Goal: Complete application form

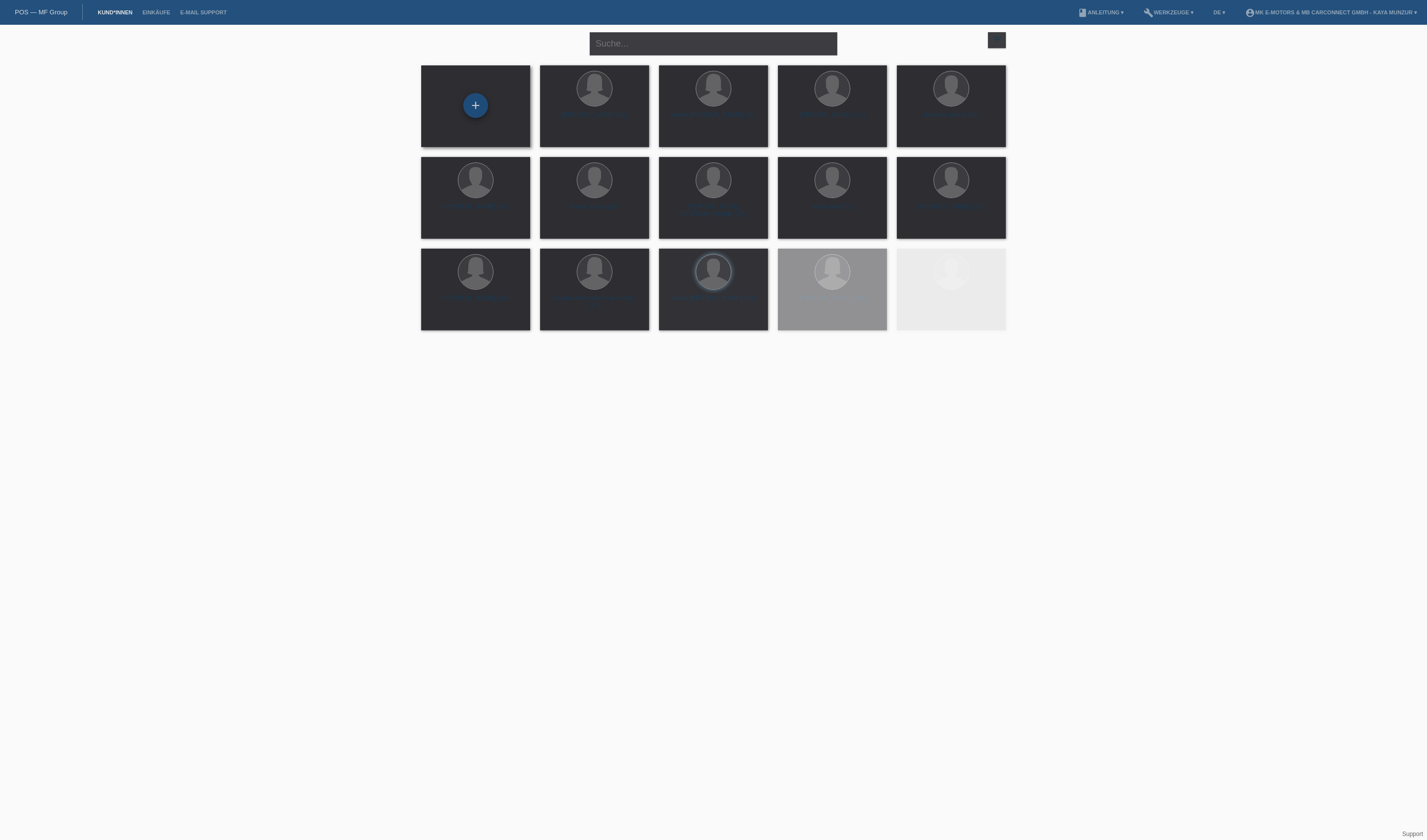
click at [484, 109] on div "+" at bounding box center [476, 105] width 24 height 17
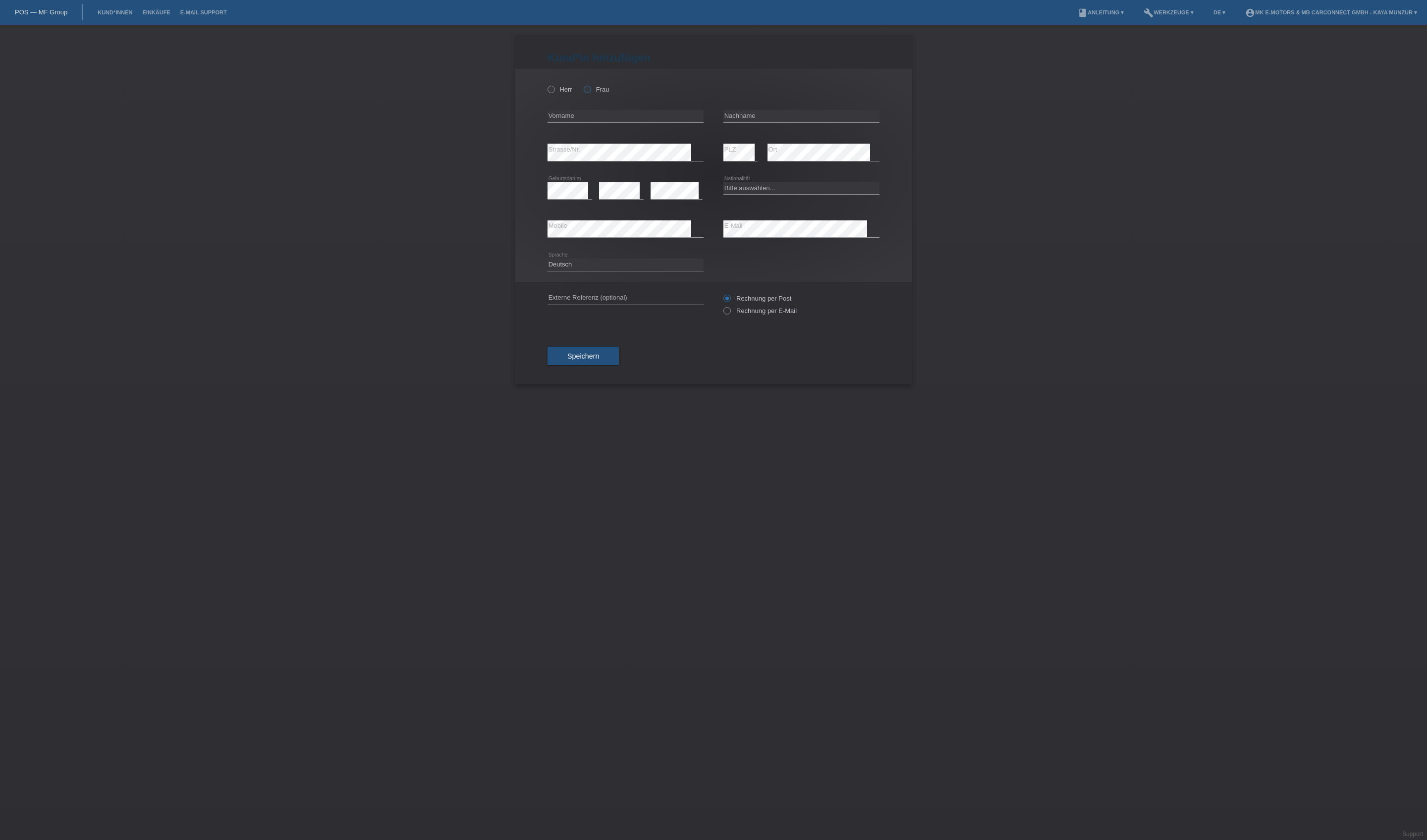
click at [609, 93] on label "Frau" at bounding box center [596, 90] width 25 height 7
click at [590, 92] on input "Frau" at bounding box center [586, 89] width 6 height 6
radio input "true"
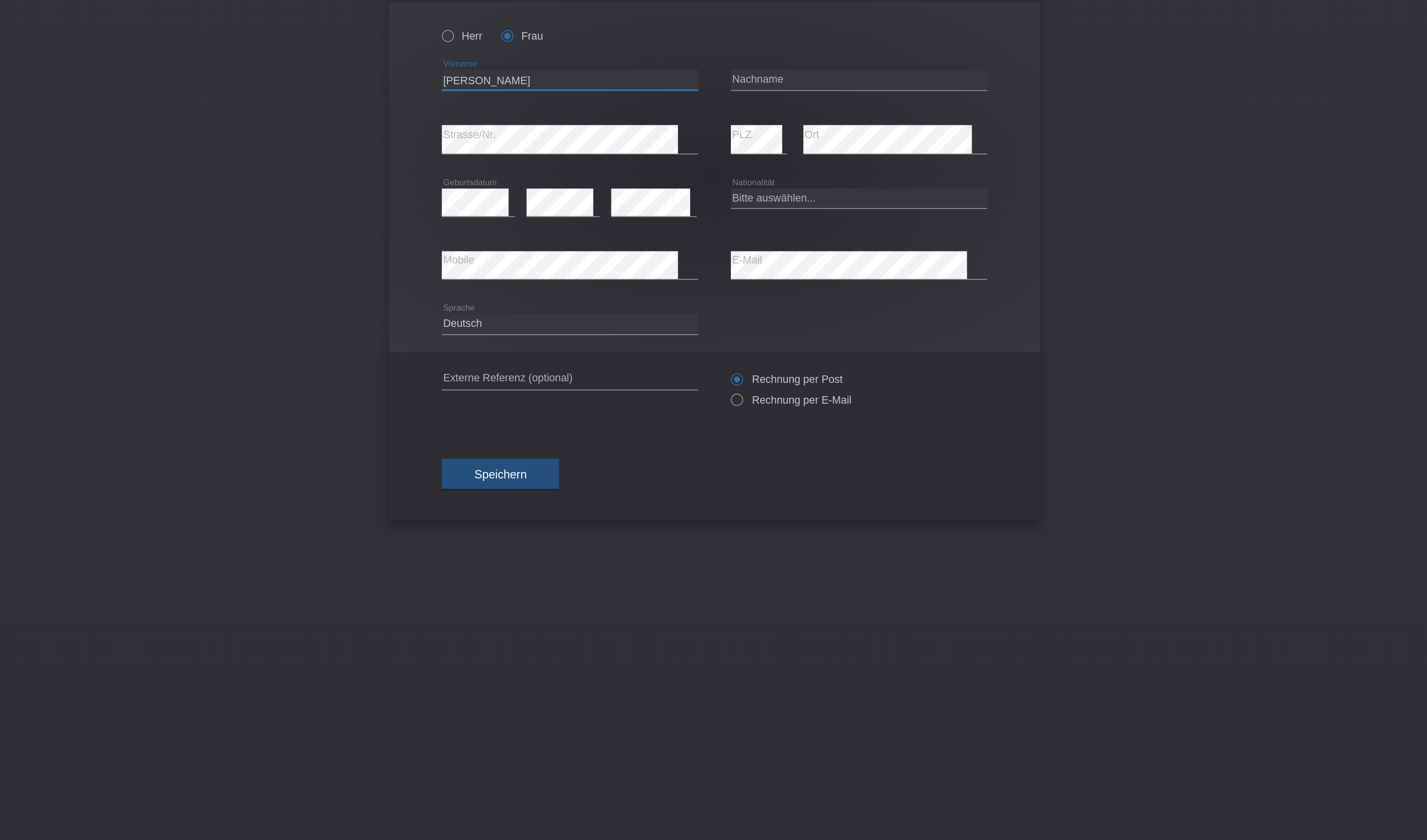
type input "[PERSON_NAME]"
select select "CH"
click at [547, 365] on button "Speichern" at bounding box center [583, 356] width 72 height 19
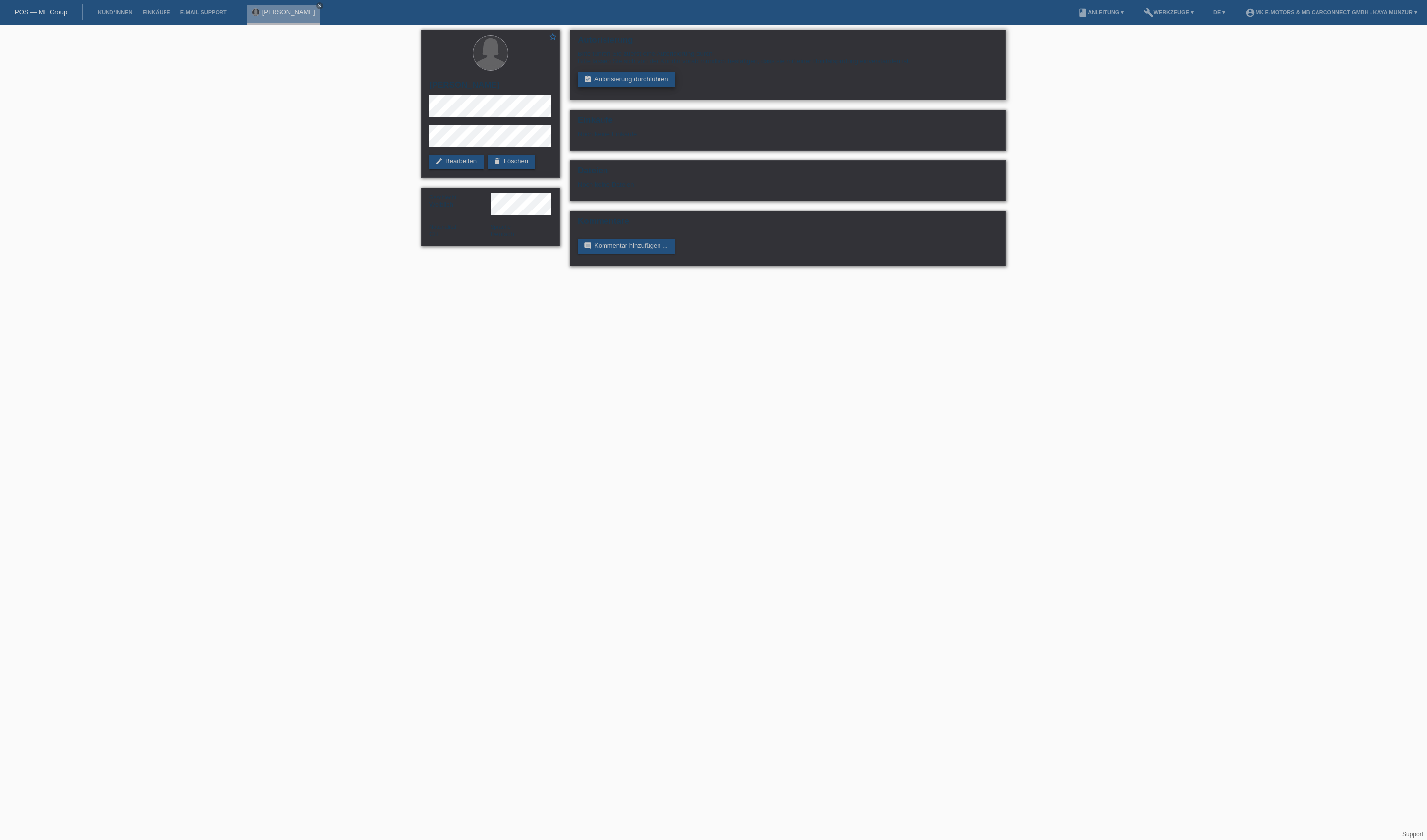
click at [654, 87] on link "assignment_turned_in Autorisierung durchführen" at bounding box center [626, 80] width 98 height 15
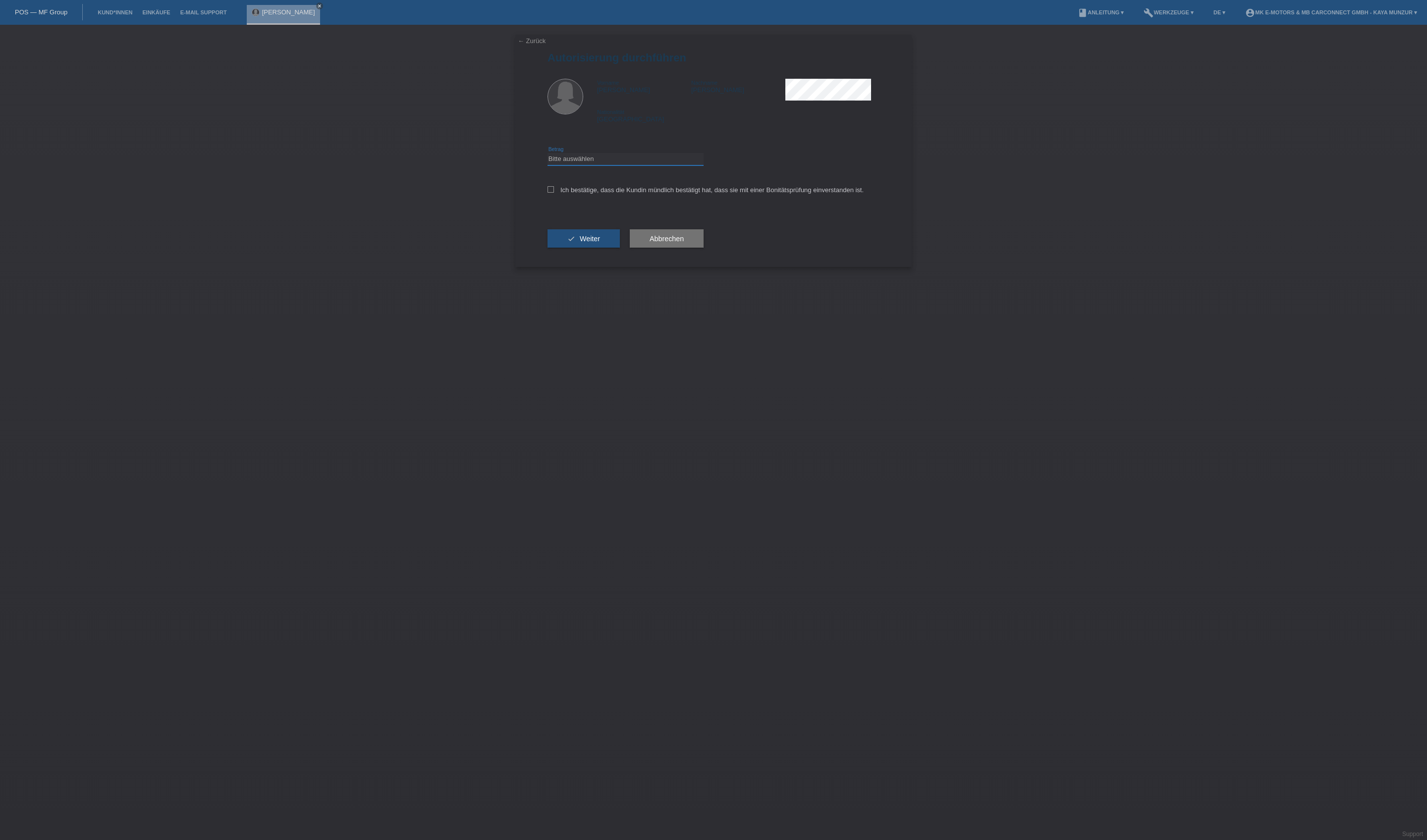
select select "3"
click at [660, 193] on label "Ich bestätige, dass die Kundin mündlich bestätigt hat, dass sie mit einer Bonit…" at bounding box center [705, 190] width 316 height 7
click at [554, 193] on input "Ich bestätige, dass die Kundin mündlich bestätigt hat, dass sie mit einer Bonit…" at bounding box center [550, 189] width 6 height 6
checkbox input "true"
click at [600, 243] on span "Weiter" at bounding box center [589, 238] width 21 height 8
